Goal: Navigation & Orientation: Find specific page/section

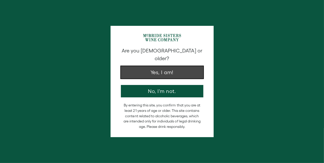
click at [171, 67] on button "Yes, I am!" at bounding box center [162, 72] width 82 height 12
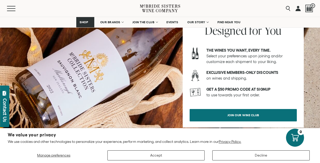
scroll to position [925, 0]
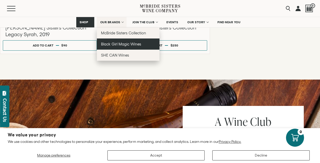
click at [119, 43] on span "Black Girl Magic Wines" at bounding box center [121, 44] width 40 height 4
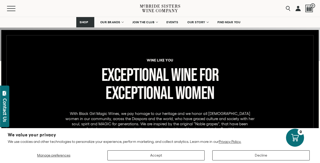
scroll to position [129, 0]
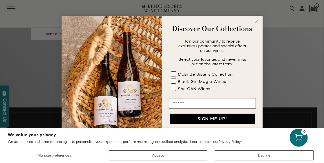
click at [255, 22] on circle "Close dialog" at bounding box center [257, 22] width 6 height 6
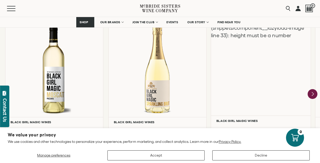
scroll to position [516, 0]
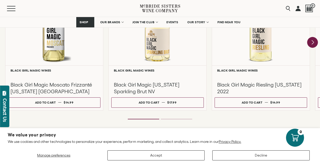
click at [315, 43] on icon "Next" at bounding box center [312, 42] width 11 height 11
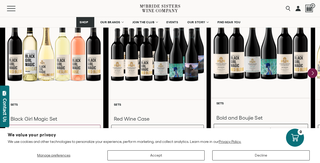
scroll to position [748, 0]
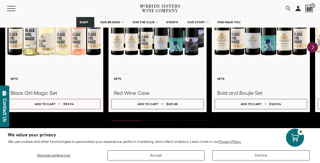
click at [312, 47] on icon "Next" at bounding box center [313, 47] width 2 height 4
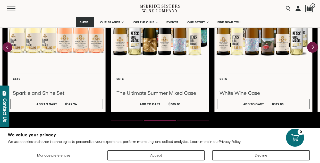
click at [313, 48] on icon "Next" at bounding box center [312, 47] width 11 height 11
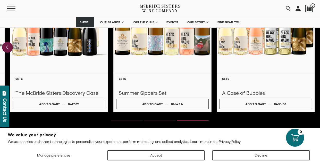
click at [7, 47] on icon "Previous" at bounding box center [7, 47] width 2 height 4
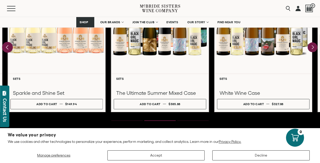
click at [7, 47] on icon "Previous" at bounding box center [7, 47] width 2 height 4
